Goal: Navigation & Orientation: Understand site structure

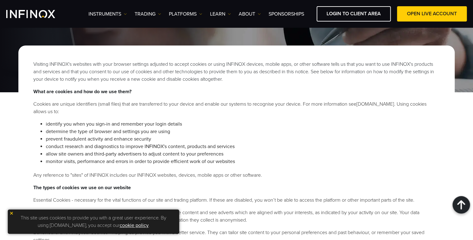
scroll to position [7, 0]
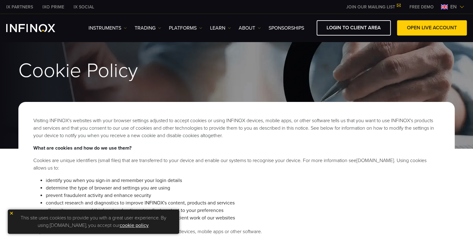
click at [11, 213] on img at bounding box center [11, 213] width 4 height 4
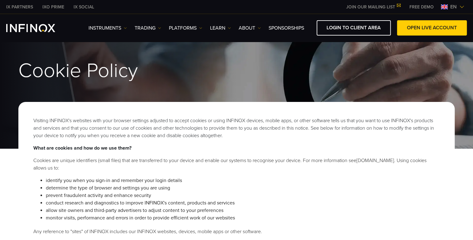
scroll to position [0, 0]
click at [31, 27] on img "INFINOX Logo" at bounding box center [30, 28] width 49 height 8
